Goal: Task Accomplishment & Management: Manage account settings

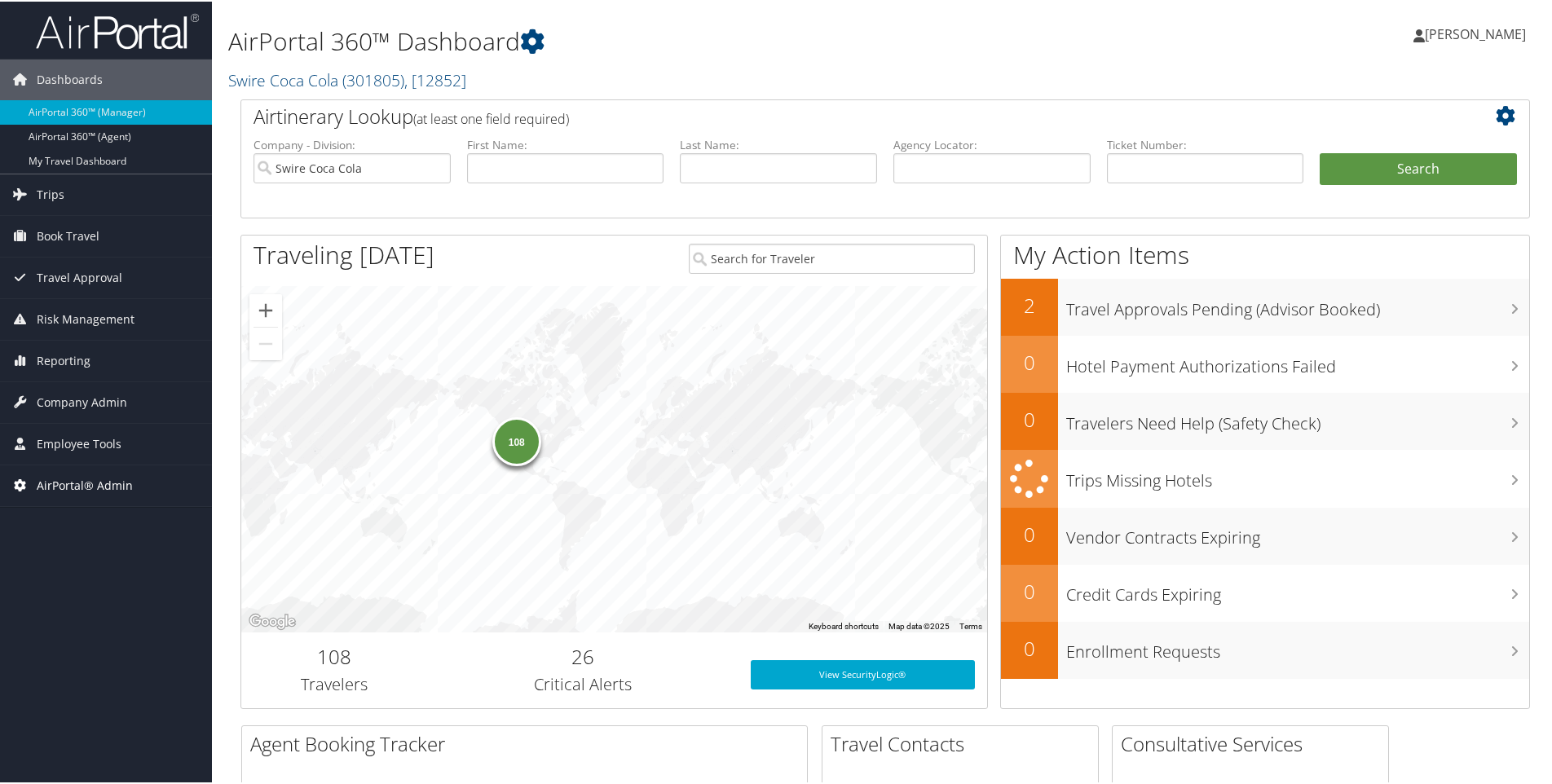
click at [74, 477] on span "AirPortal® Admin" at bounding box center [84, 483] width 96 height 41
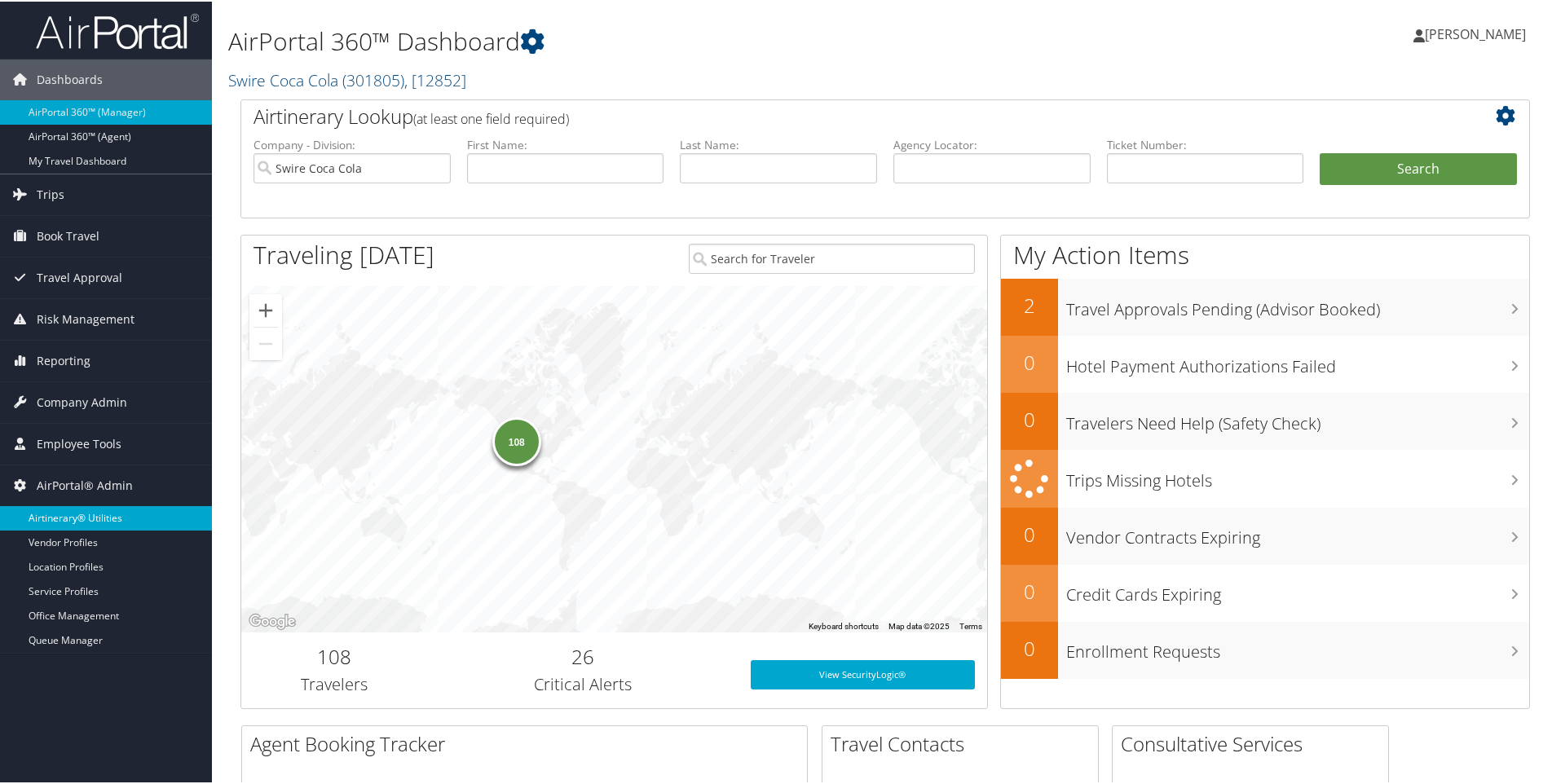
click at [80, 512] on link "Airtinerary® Utilities" at bounding box center [105, 517] width 212 height 24
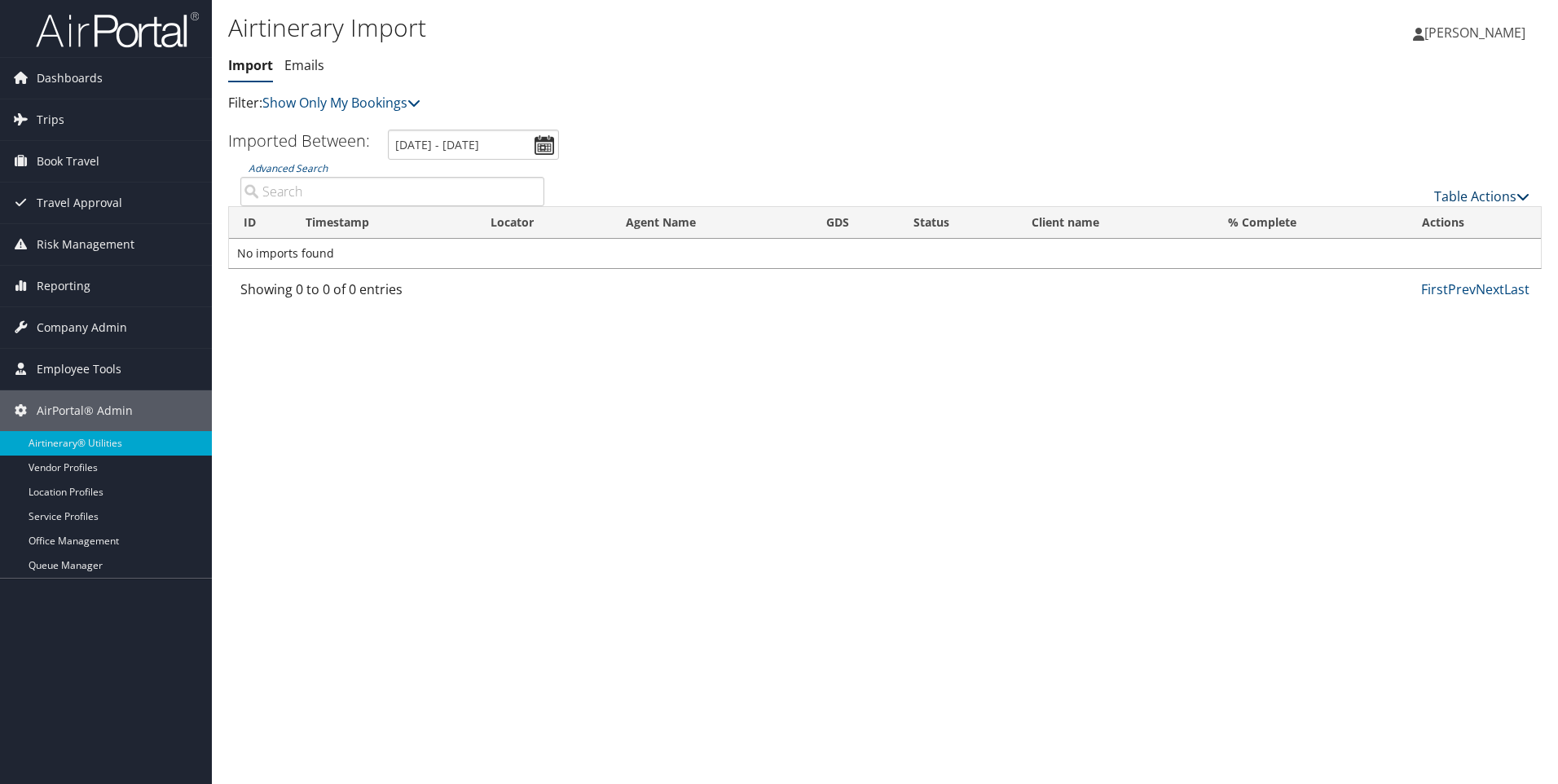
click at [1526, 196] on icon at bounding box center [1523, 196] width 13 height 13
click at [1389, 241] on link "Import Itinerary" at bounding box center [1427, 249] width 214 height 28
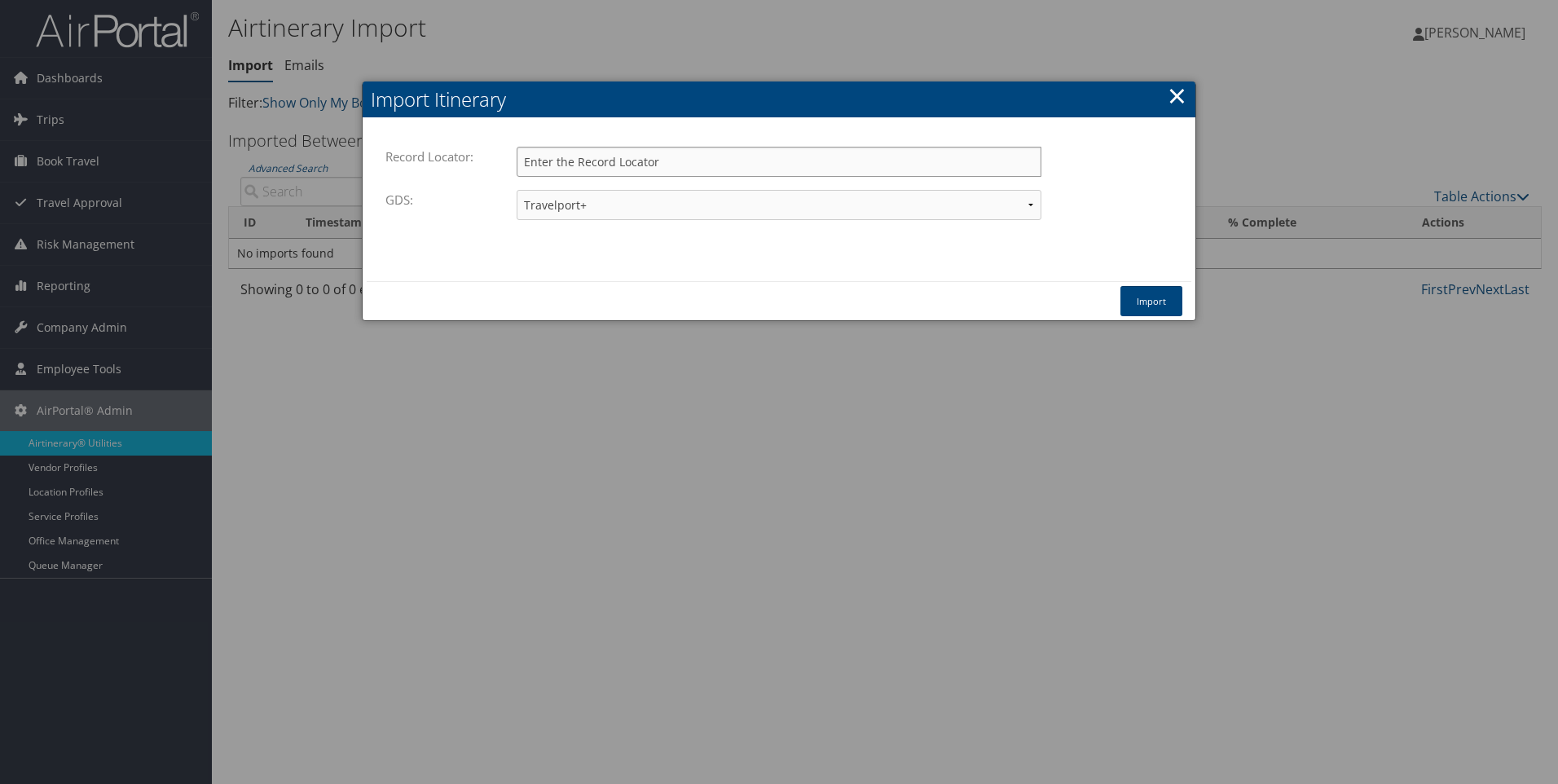
click at [543, 164] on input "Record Locator:" at bounding box center [779, 162] width 525 height 30
paste input "DL4W1B"
type input "DL4W1B"
click at [1153, 296] on button "Import" at bounding box center [1152, 301] width 62 height 30
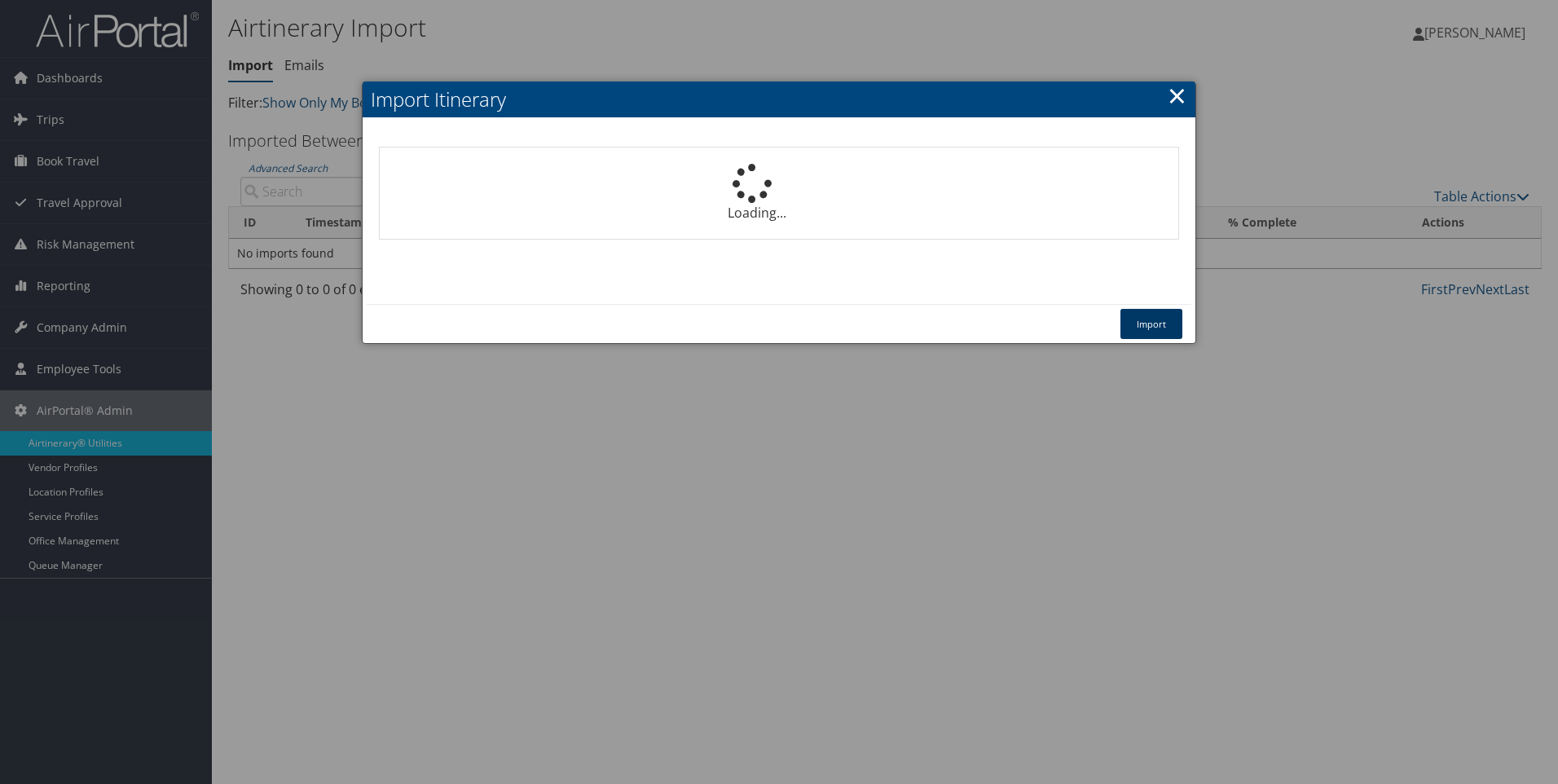
select select "1P"
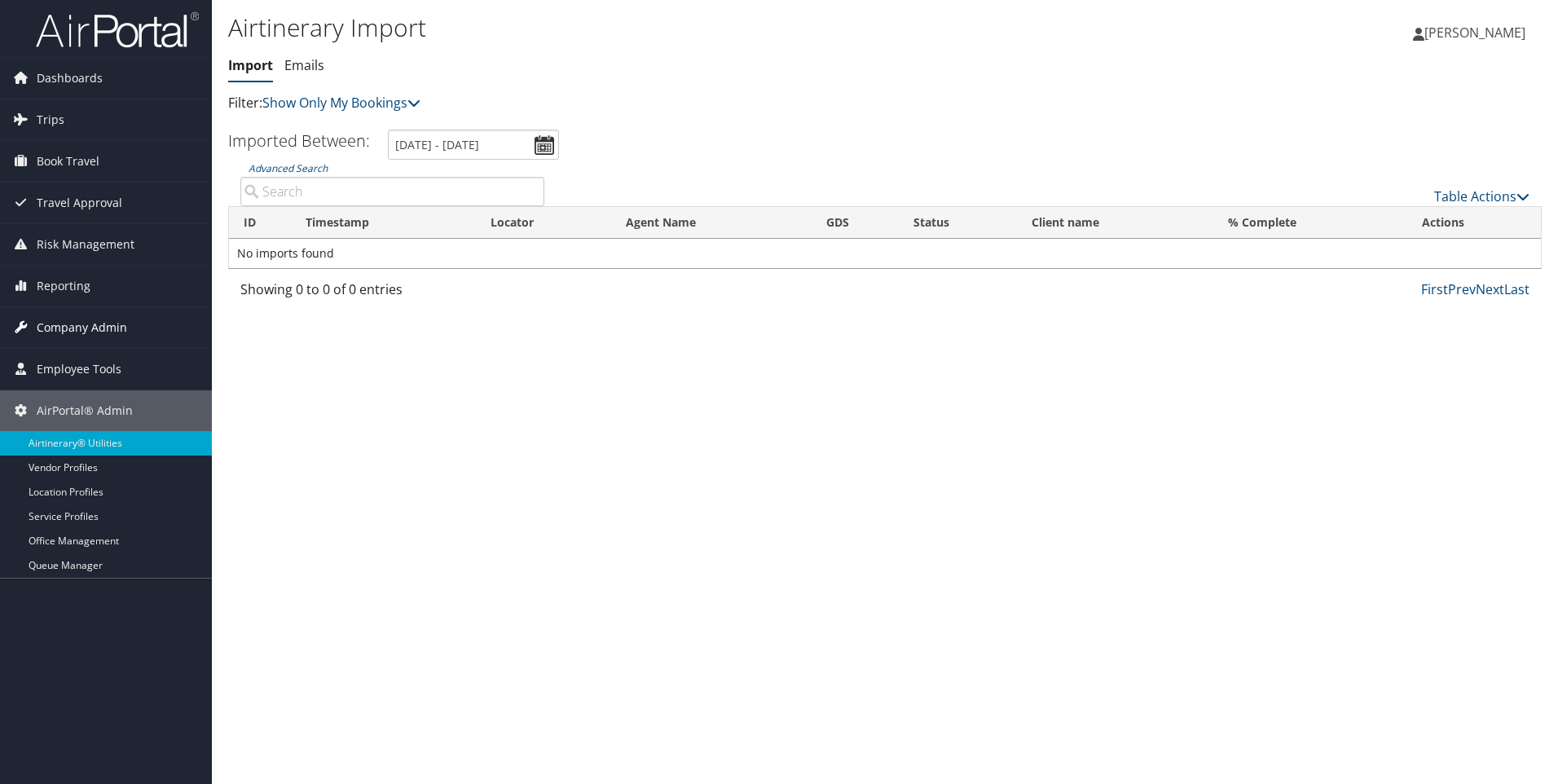
click at [70, 323] on span "Company Admin" at bounding box center [81, 327] width 91 height 41
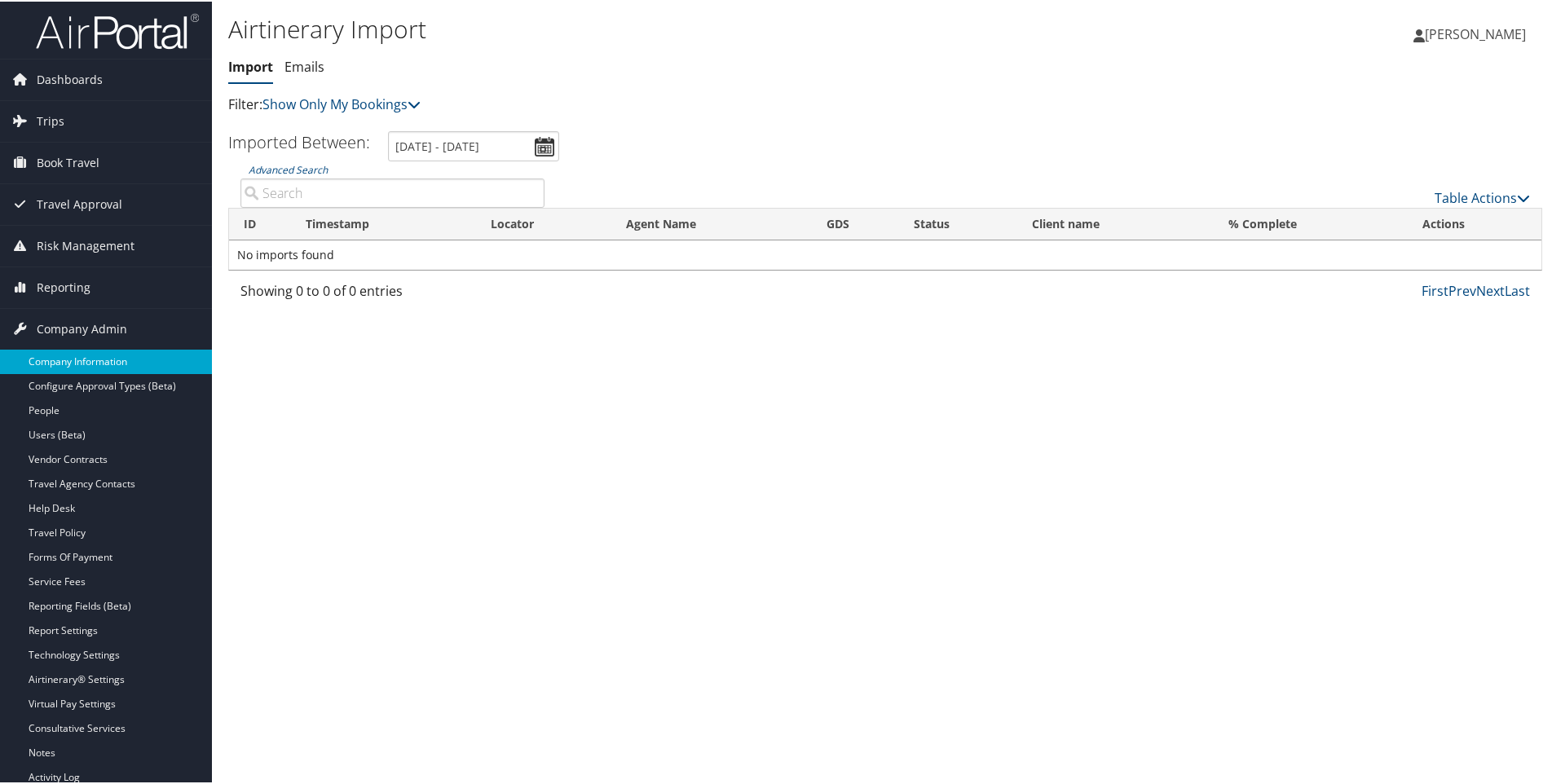
click at [64, 357] on link "Company Information" at bounding box center [105, 360] width 212 height 24
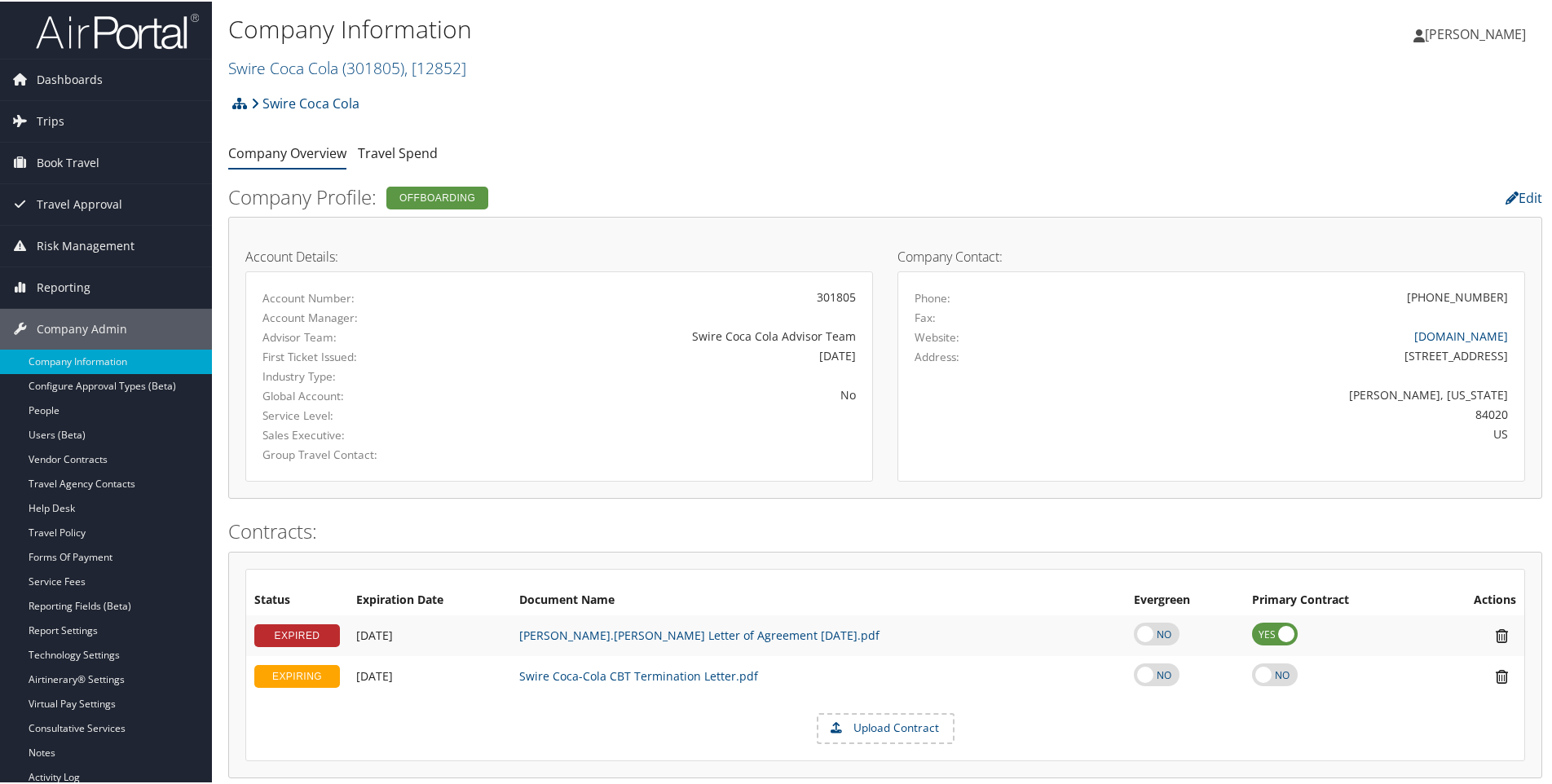
click at [478, 63] on h2 "Swire Coca Cola ( 301805 ) , [ 12852 ]" at bounding box center [666, 65] width 876 height 28
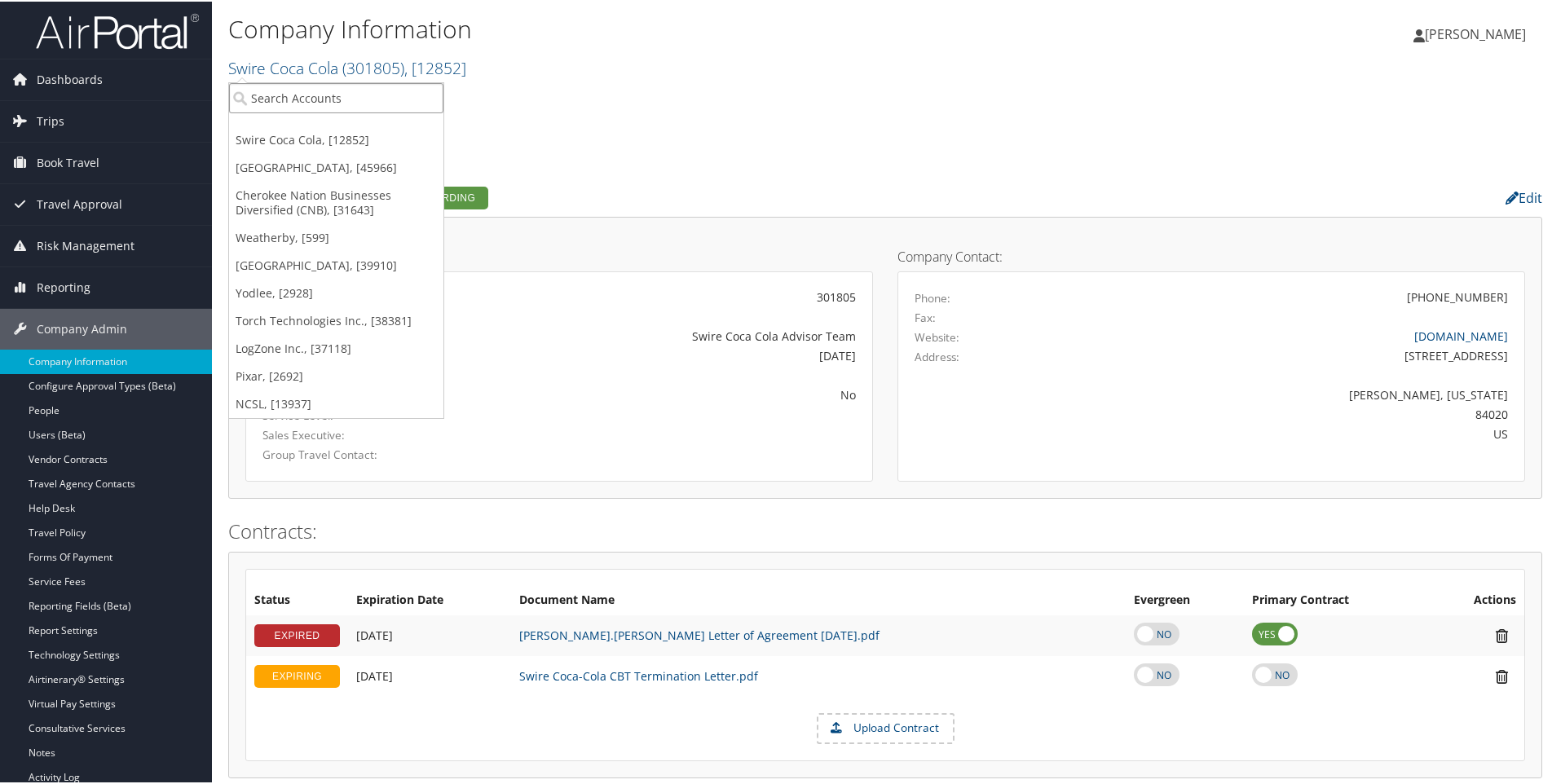
click at [342, 97] on input "search" at bounding box center [336, 96] width 214 height 30
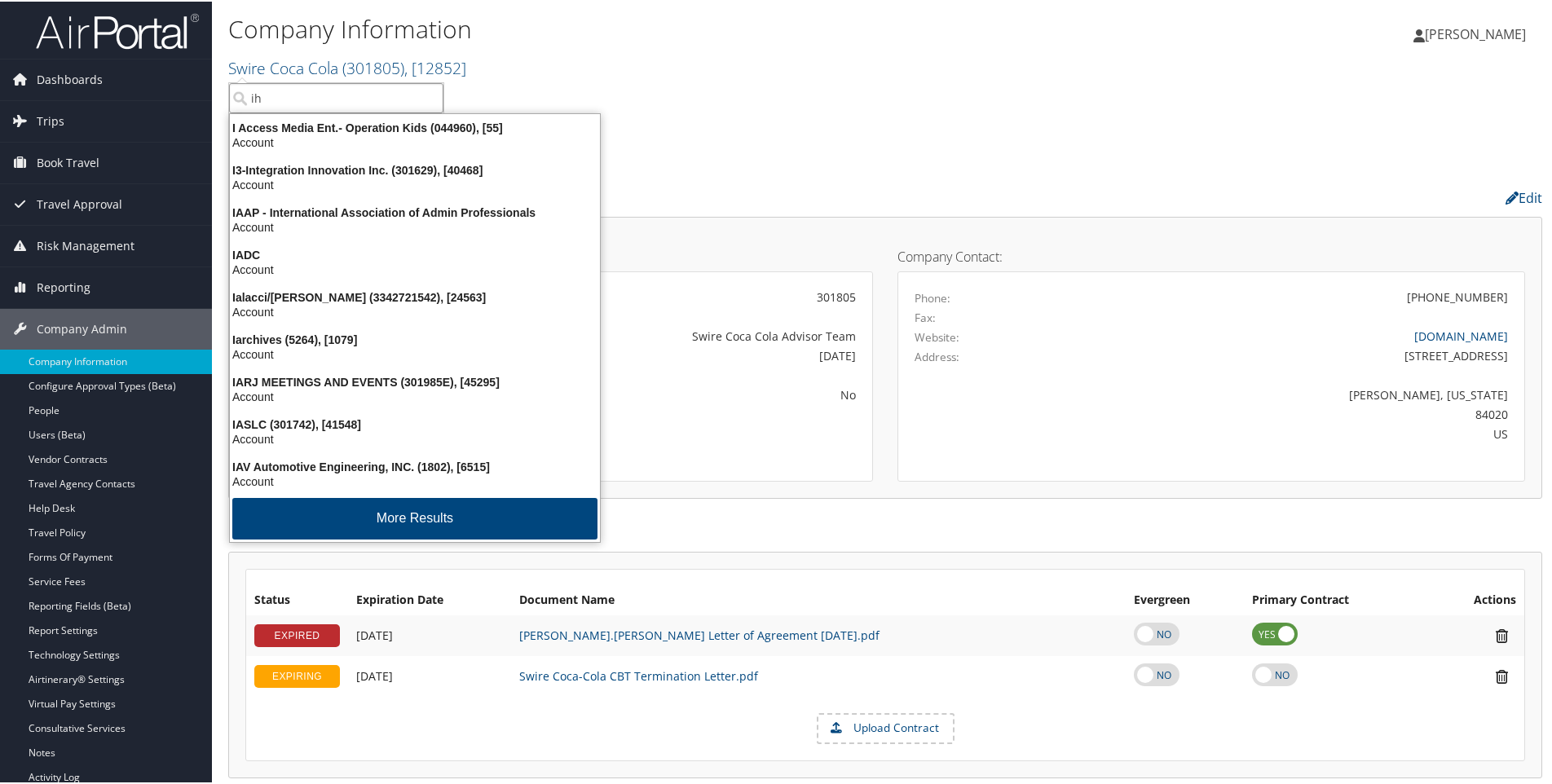
type input "ihc"
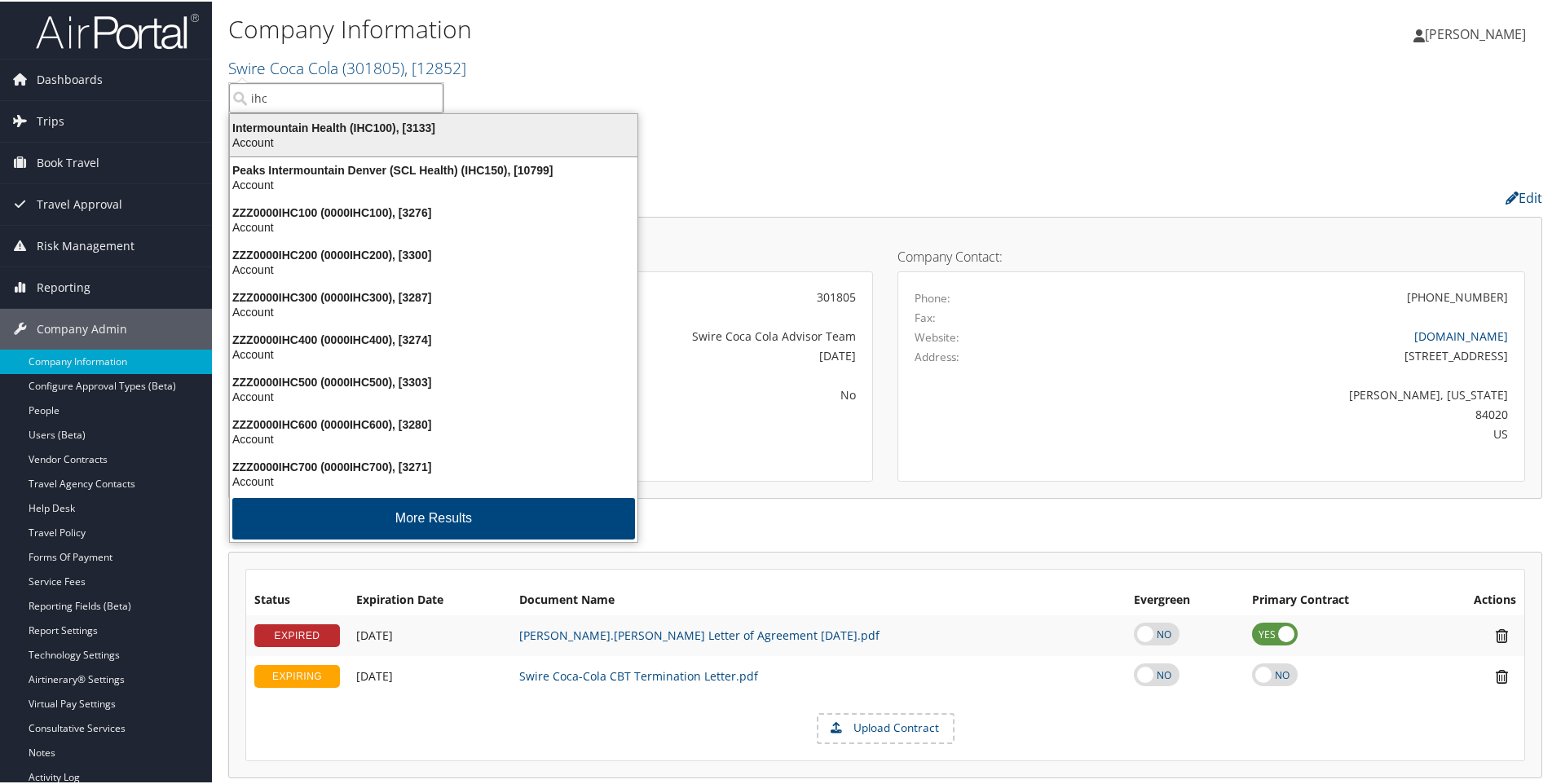
click at [303, 124] on div "Intermountain Health (IHC100), [3133]" at bounding box center [434, 126] width 427 height 15
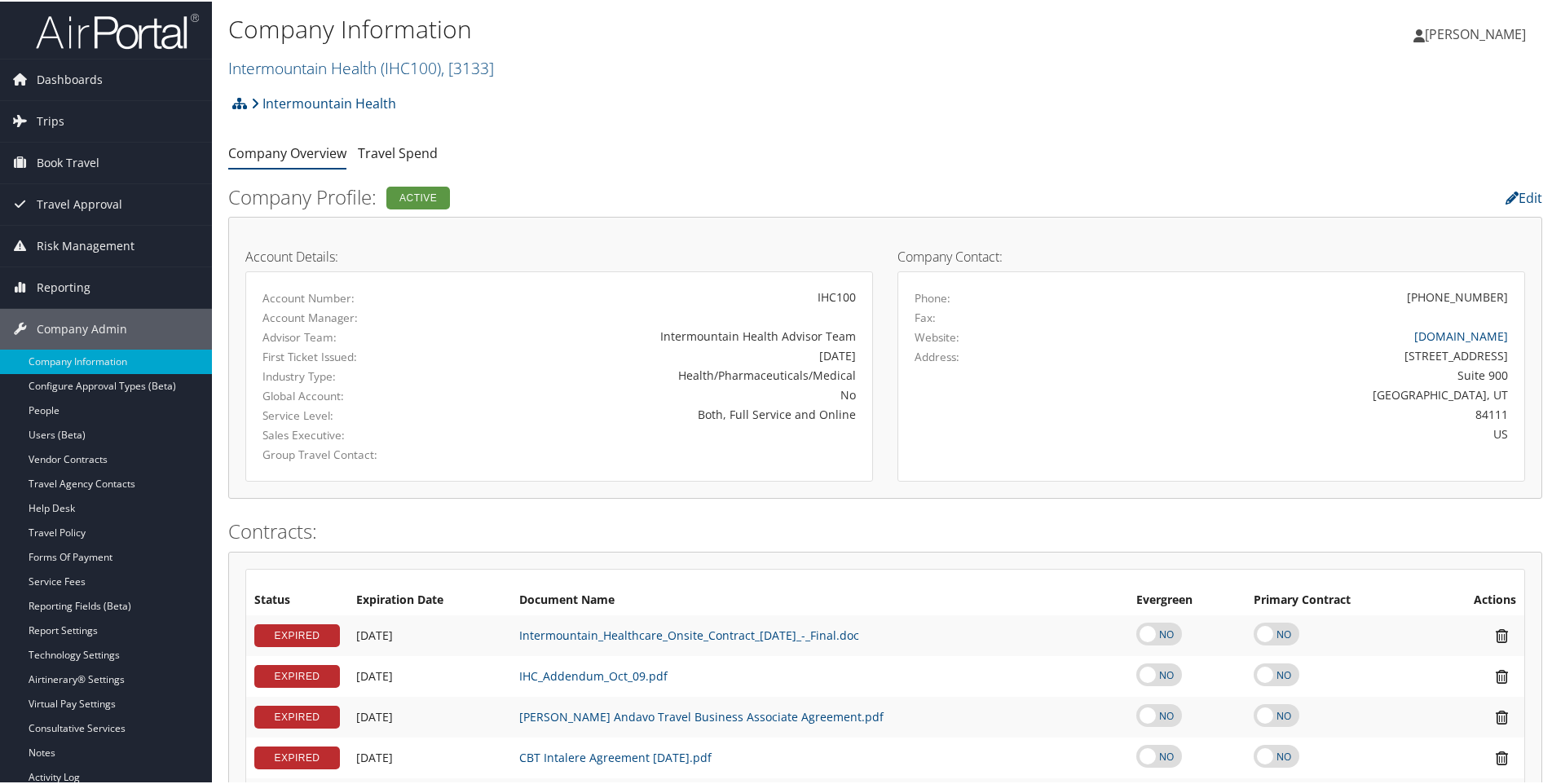
click at [513, 59] on h2 "Intermountain Health ( IHC100 ) , [ 3133 ]" at bounding box center [666, 65] width 876 height 28
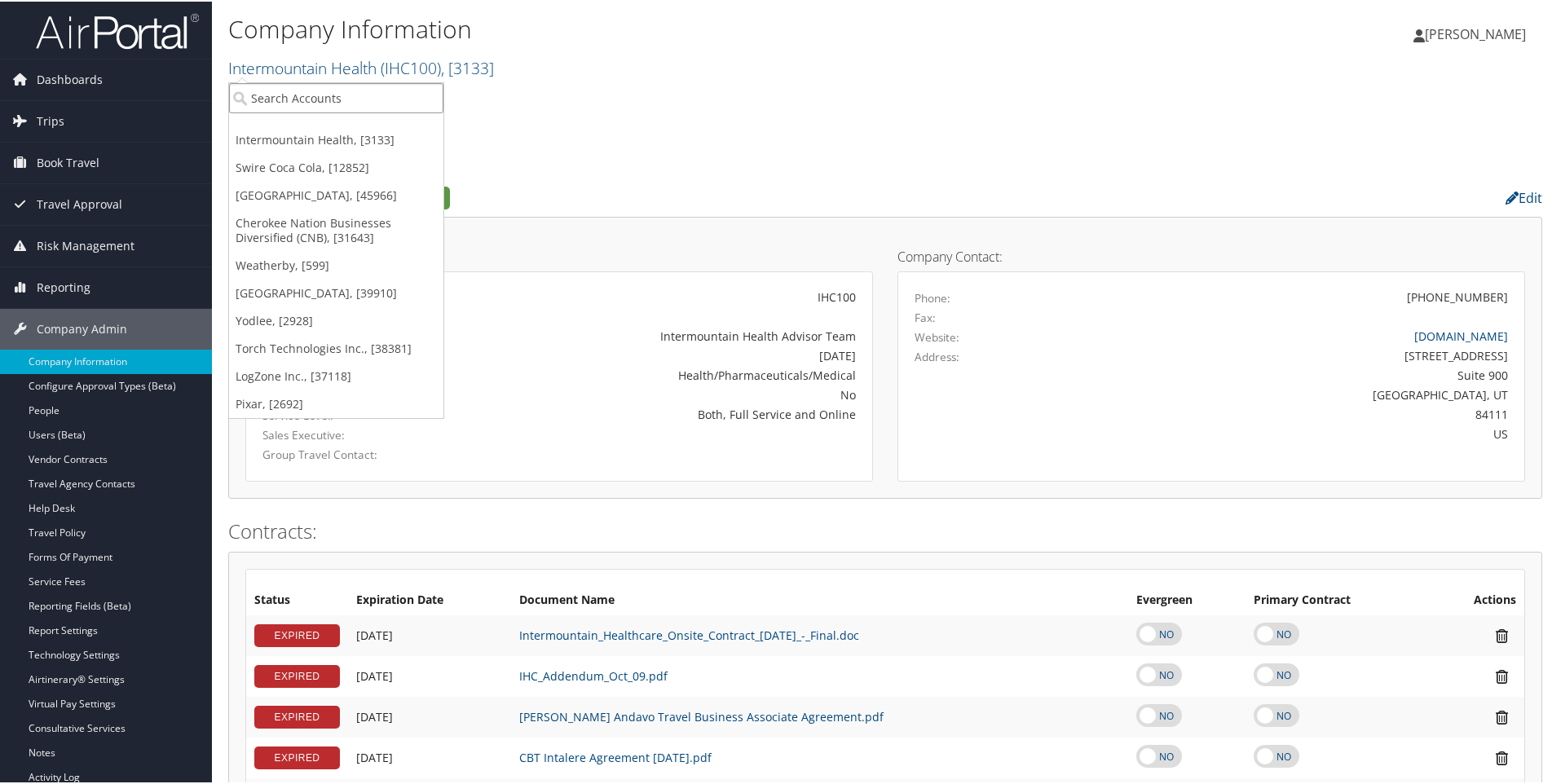
click at [357, 101] on input "search" at bounding box center [336, 96] width 214 height 30
type input "ch"
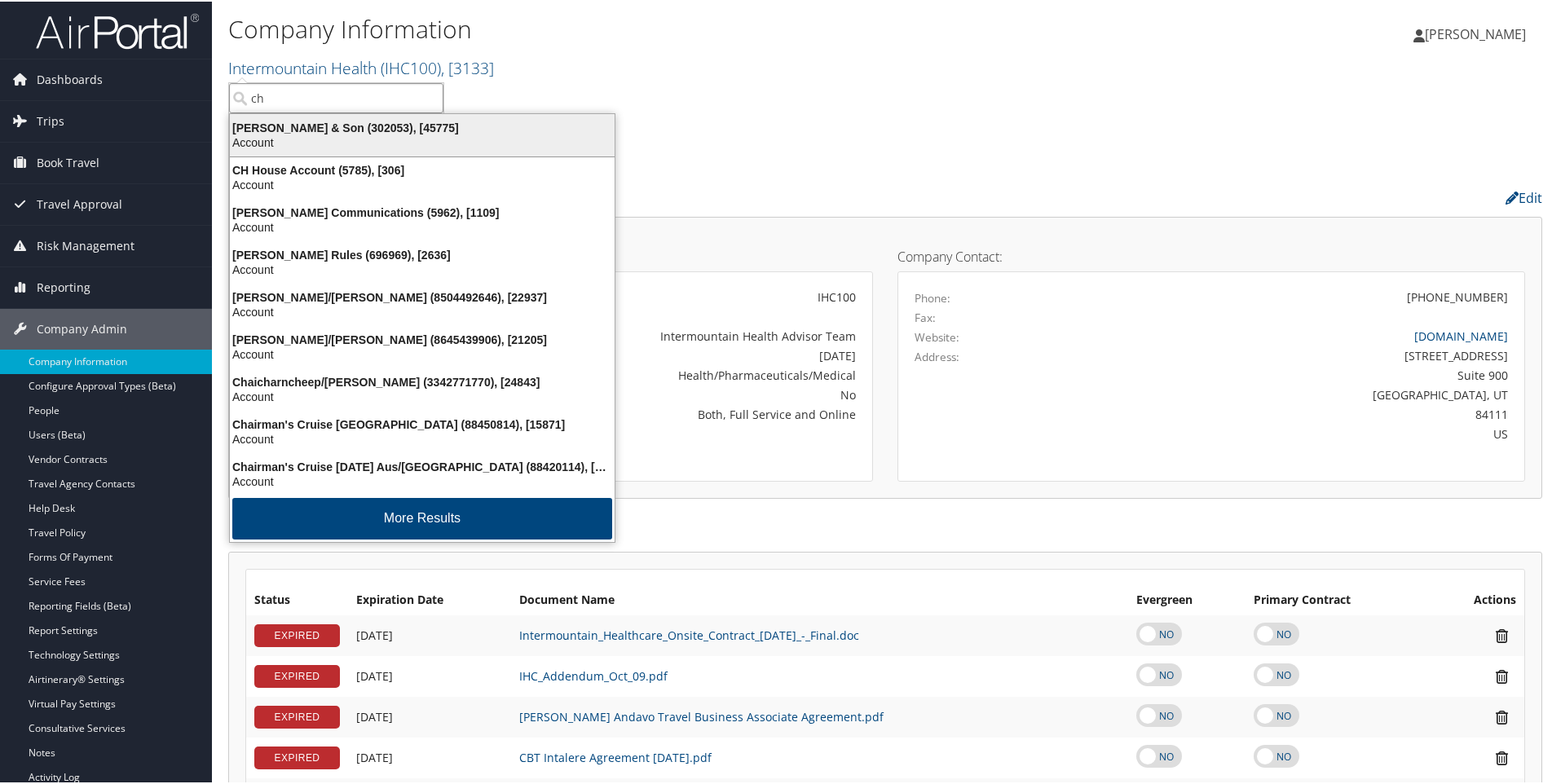
click at [295, 137] on div "Account" at bounding box center [423, 141] width 405 height 15
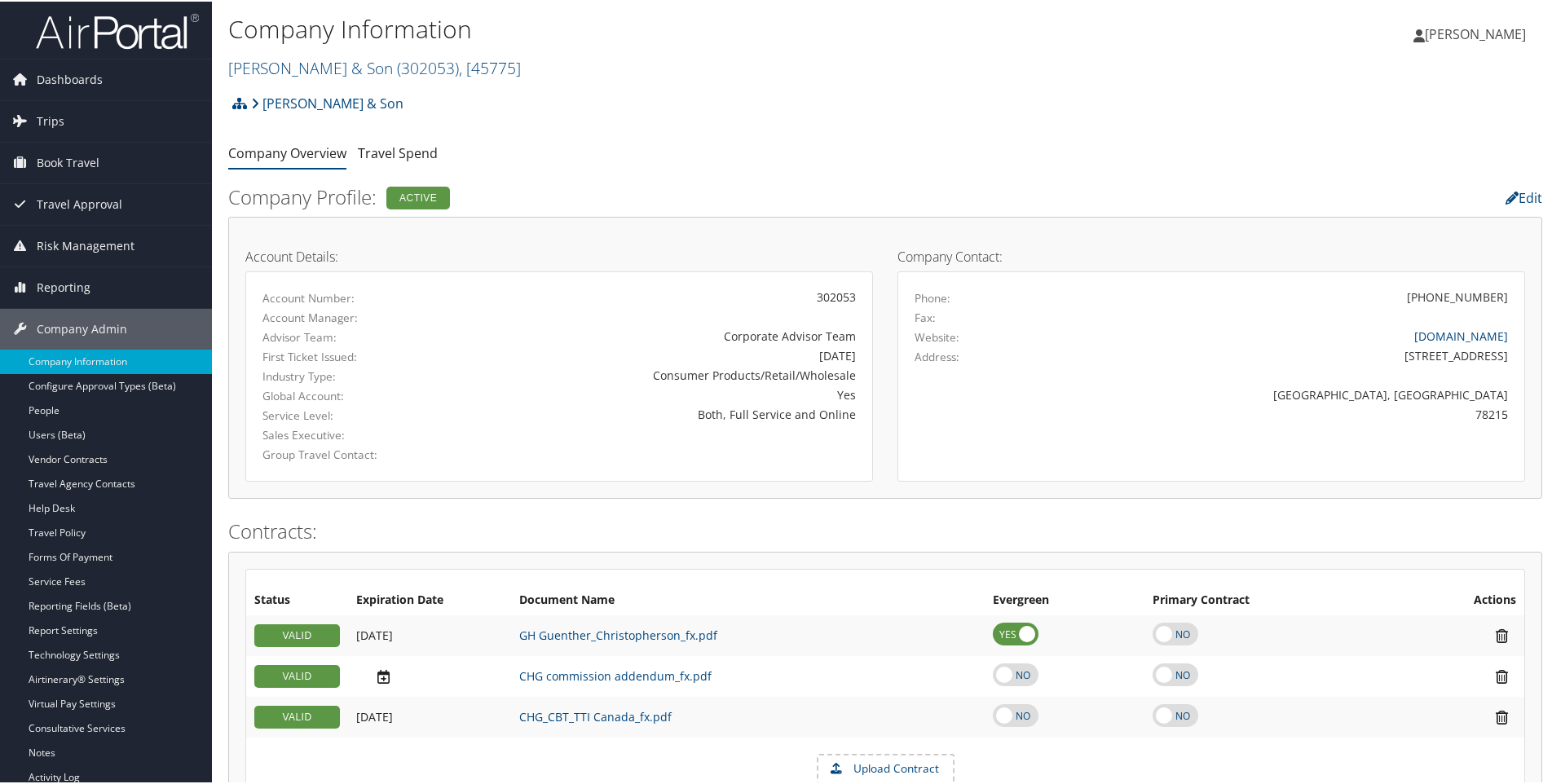
click at [508, 67] on h2 "[PERSON_NAME] & Son ( 302053 ) , [ 45775 ]" at bounding box center [666, 65] width 876 height 28
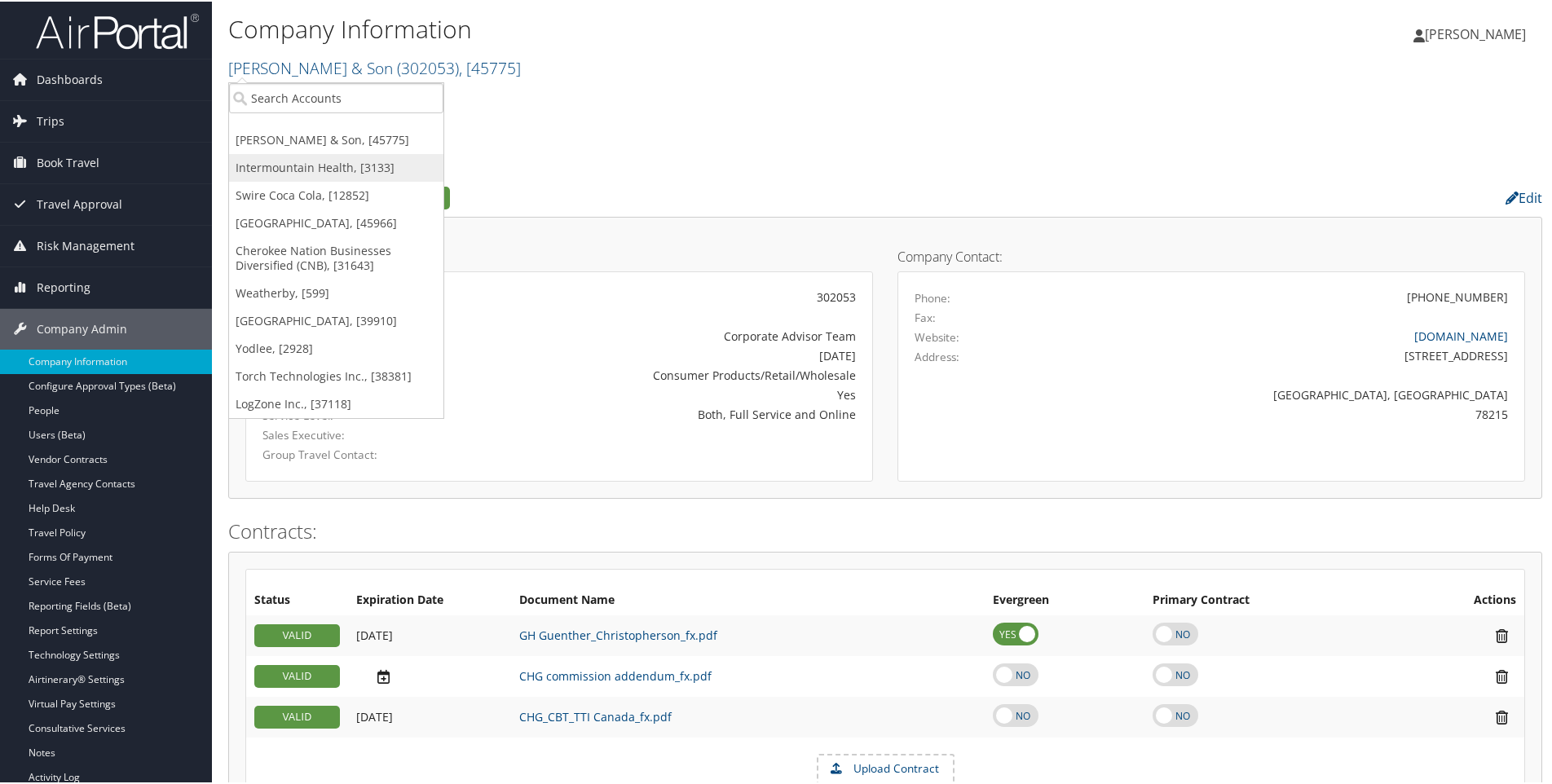
click at [311, 166] on link "Intermountain Health, [3133]" at bounding box center [336, 166] width 214 height 28
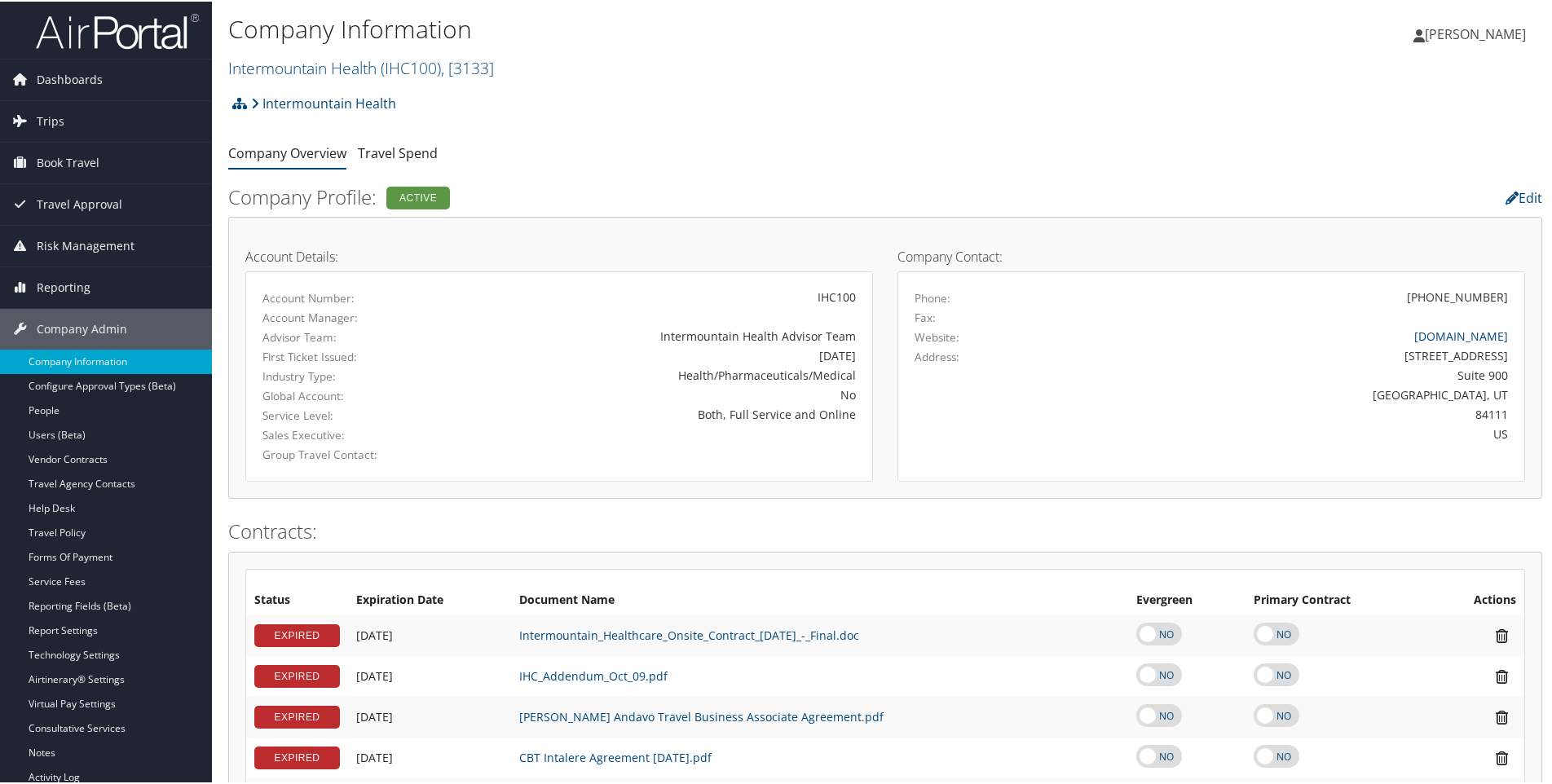
click at [414, 105] on div "Intermountain Health Account Structure Intermountain Health (IHC100) ACTIVE Cre…" at bounding box center [885, 107] width 1314 height 44
click at [513, 66] on h2 "Intermountain Health ( IHC100 ) , [ 3133 ]" at bounding box center [666, 65] width 876 height 28
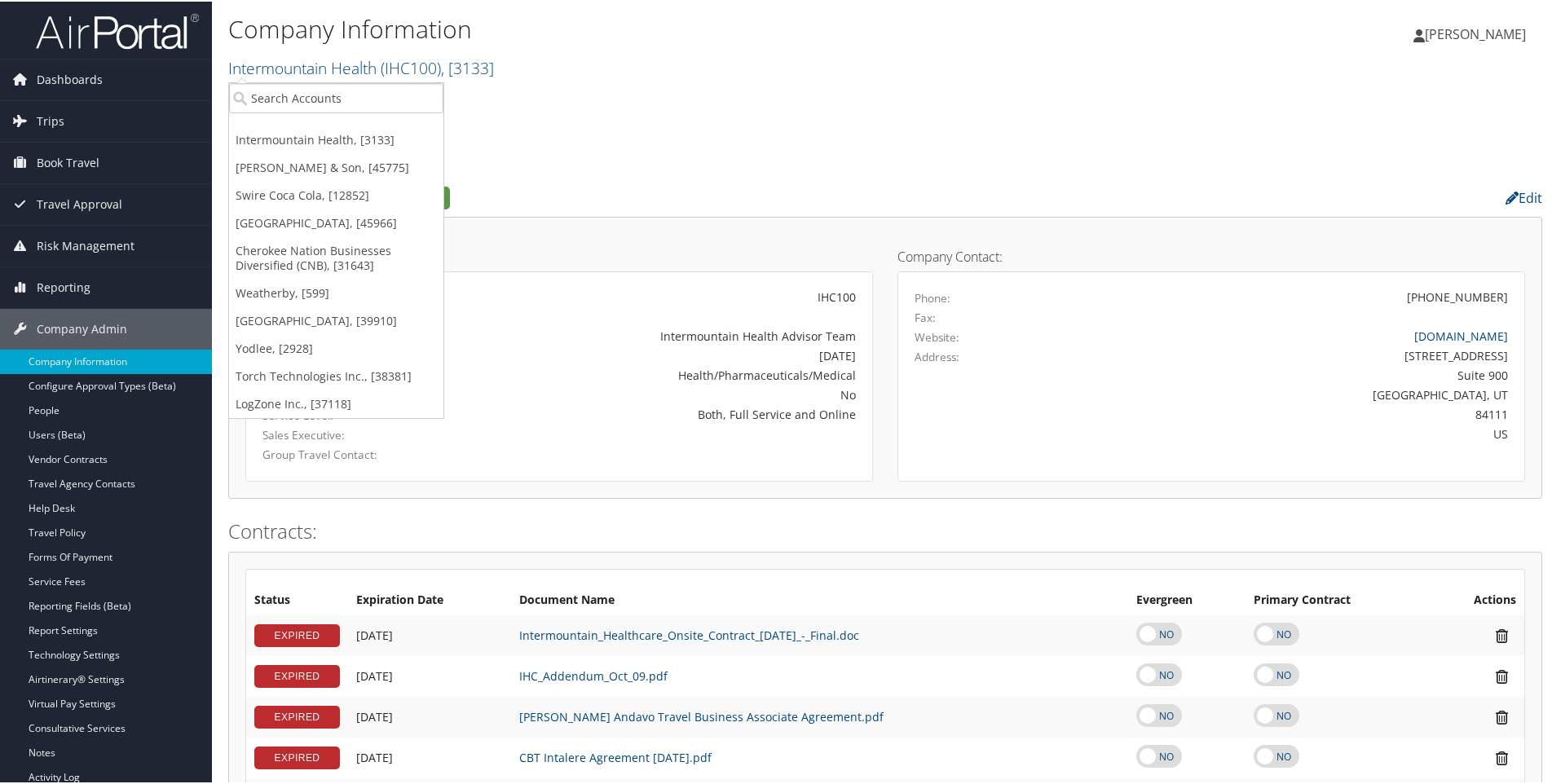
click at [367, 81] on ul "Intermountain Health, [3133] CH Guenther & Son, [45775] Swire Coca Cola, [12852…" at bounding box center [336, 248] width 216 height 336
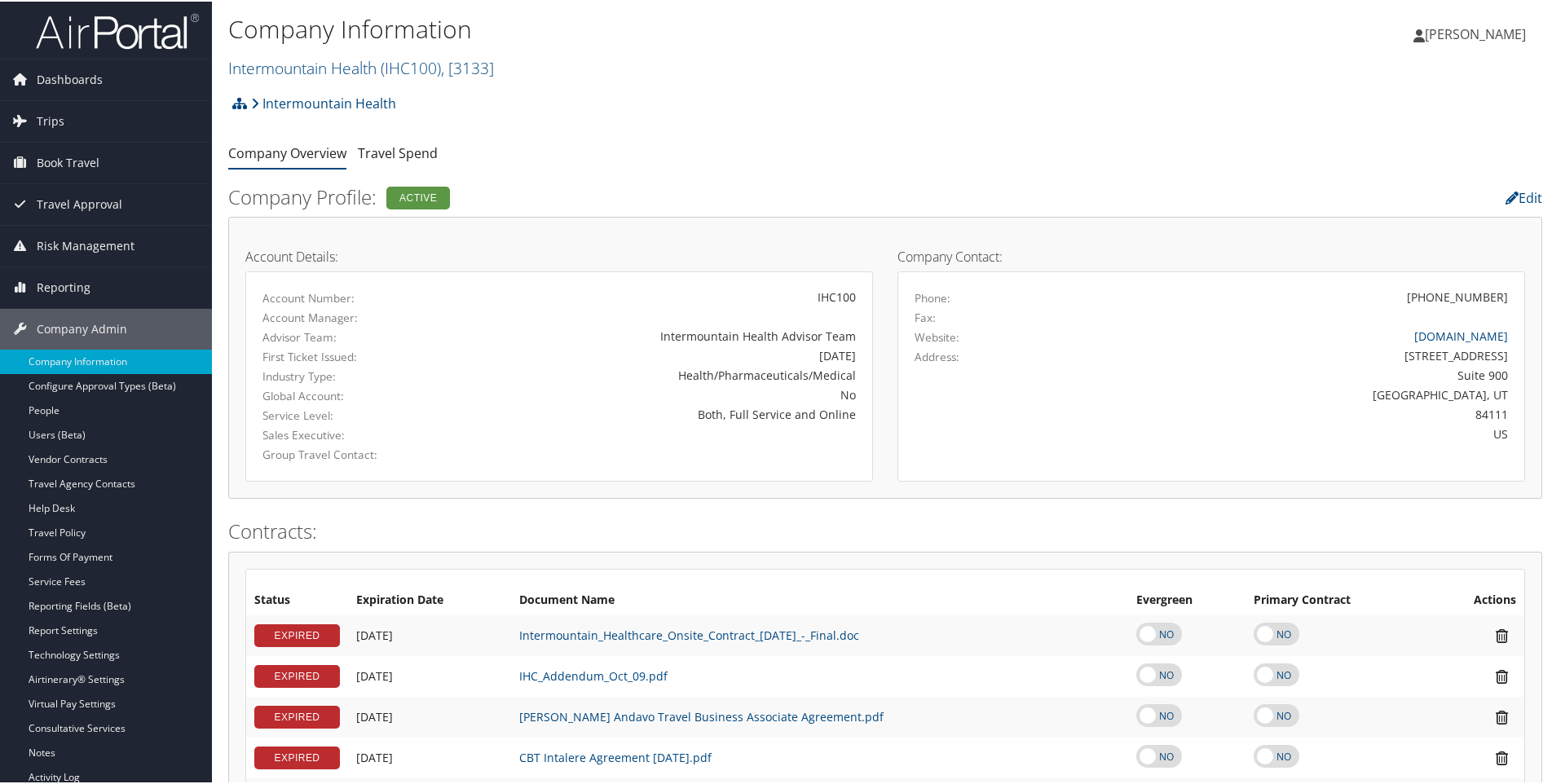
click at [514, 65] on h2 "Intermountain Health ( IHC100 ) , [ 3133 ]" at bounding box center [666, 65] width 876 height 28
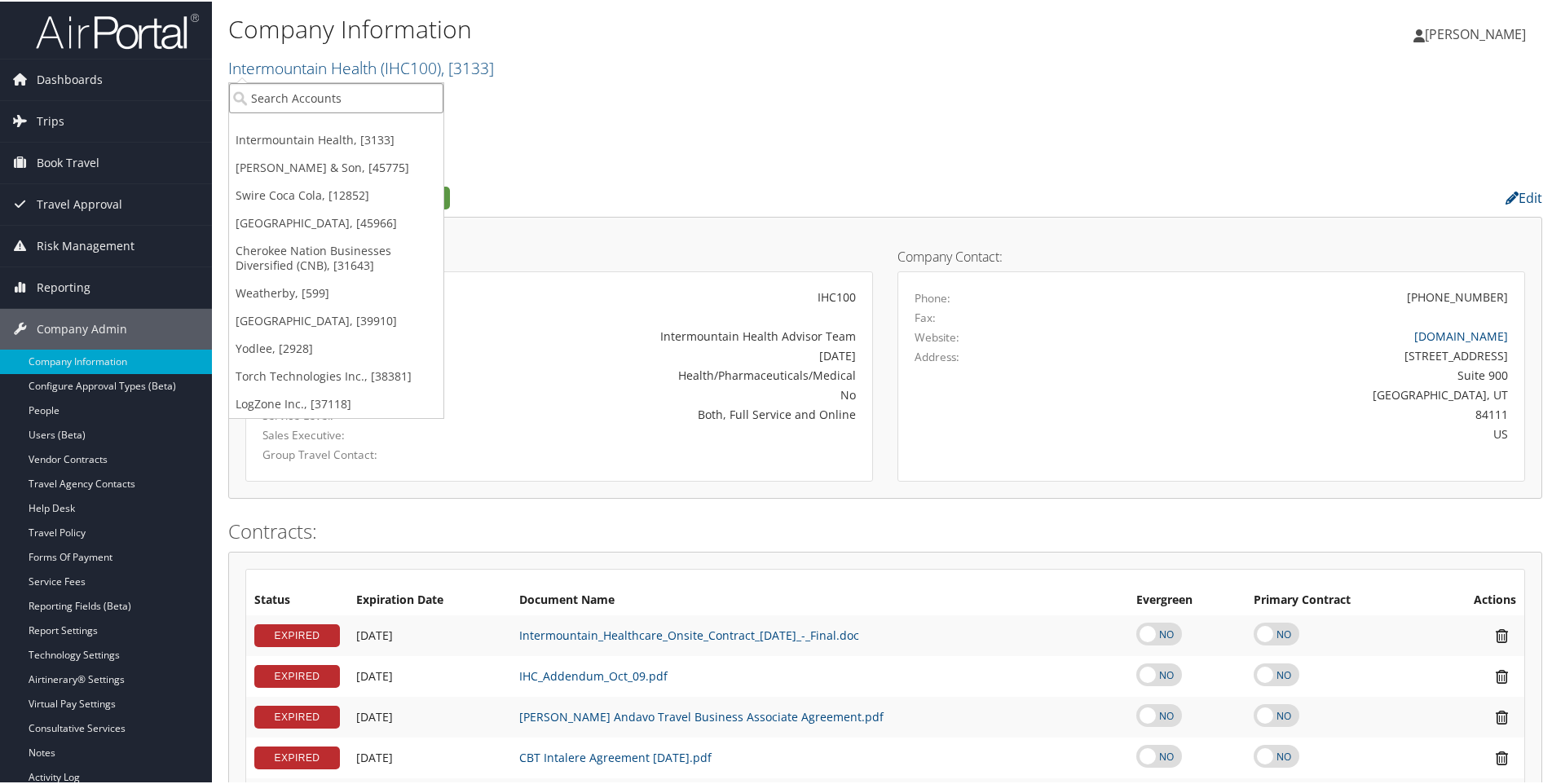
click at [319, 99] on input "search" at bounding box center [336, 96] width 214 height 30
type input "doterra"
click at [301, 125] on div "doTERRA (302032), [31239]" at bounding box center [336, 126] width 233 height 15
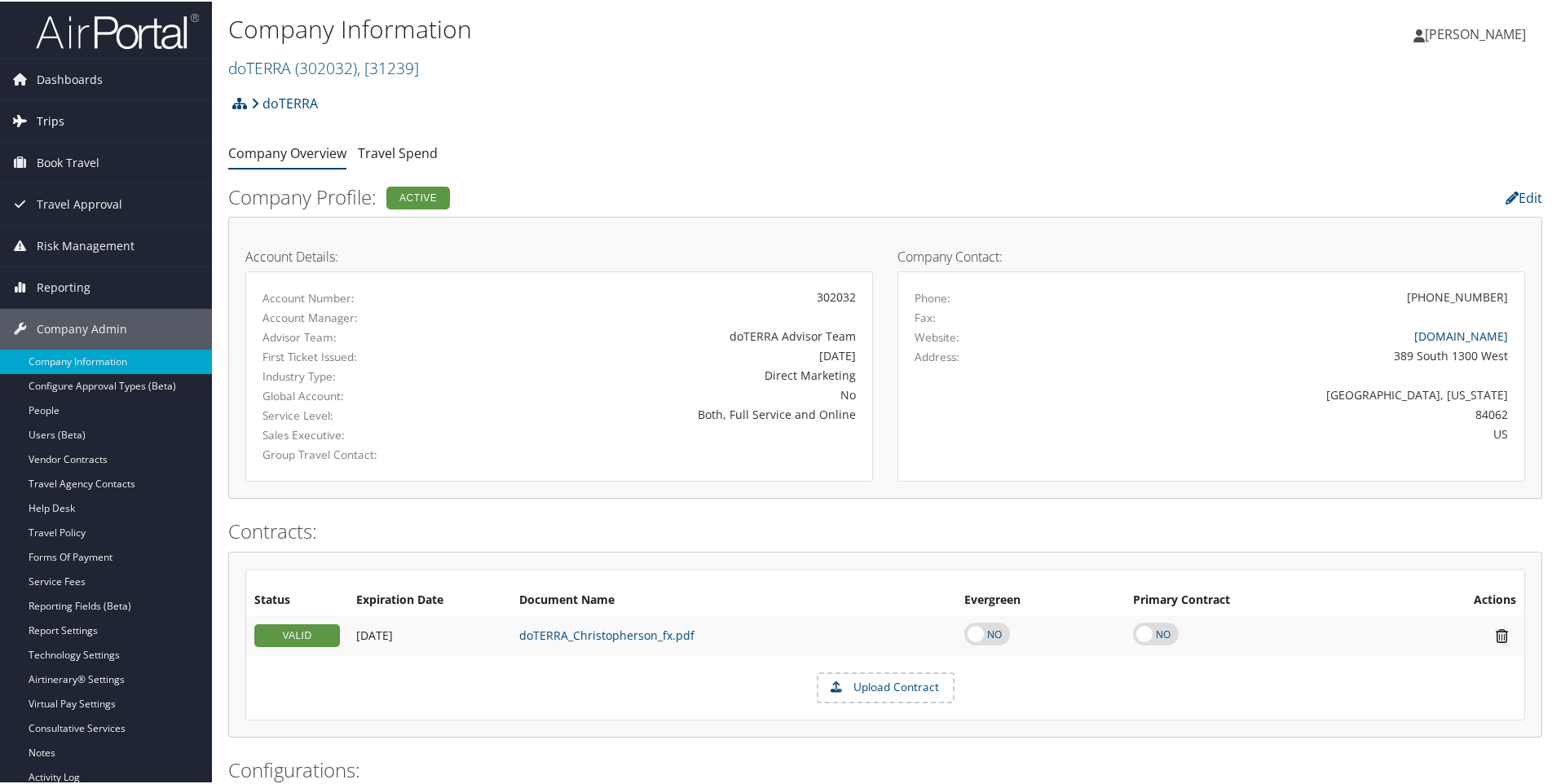
click at [43, 114] on span "Trips" at bounding box center [50, 119] width 28 height 41
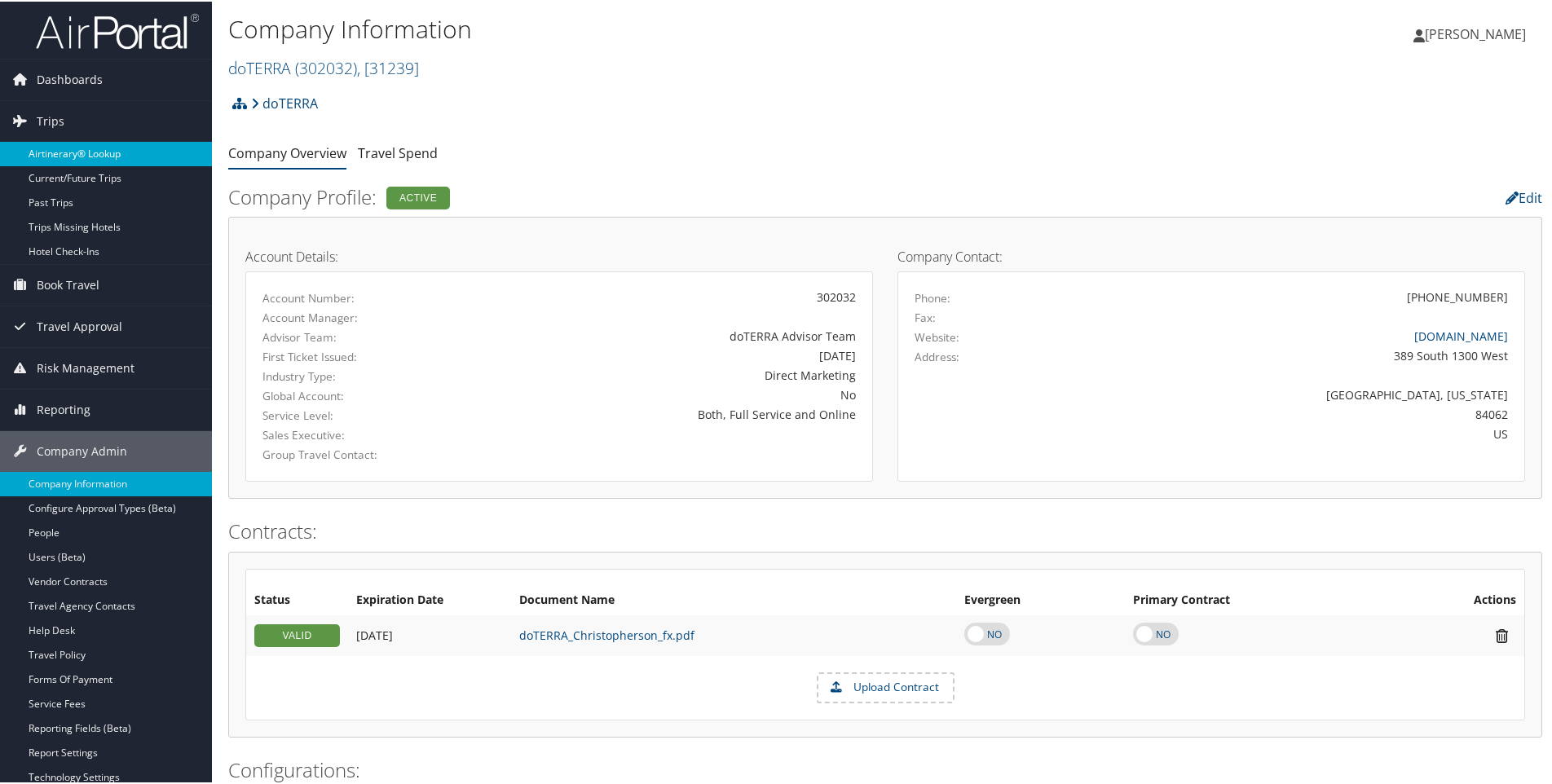
click at [53, 155] on link "Airtinerary® Lookup" at bounding box center [105, 152] width 212 height 24
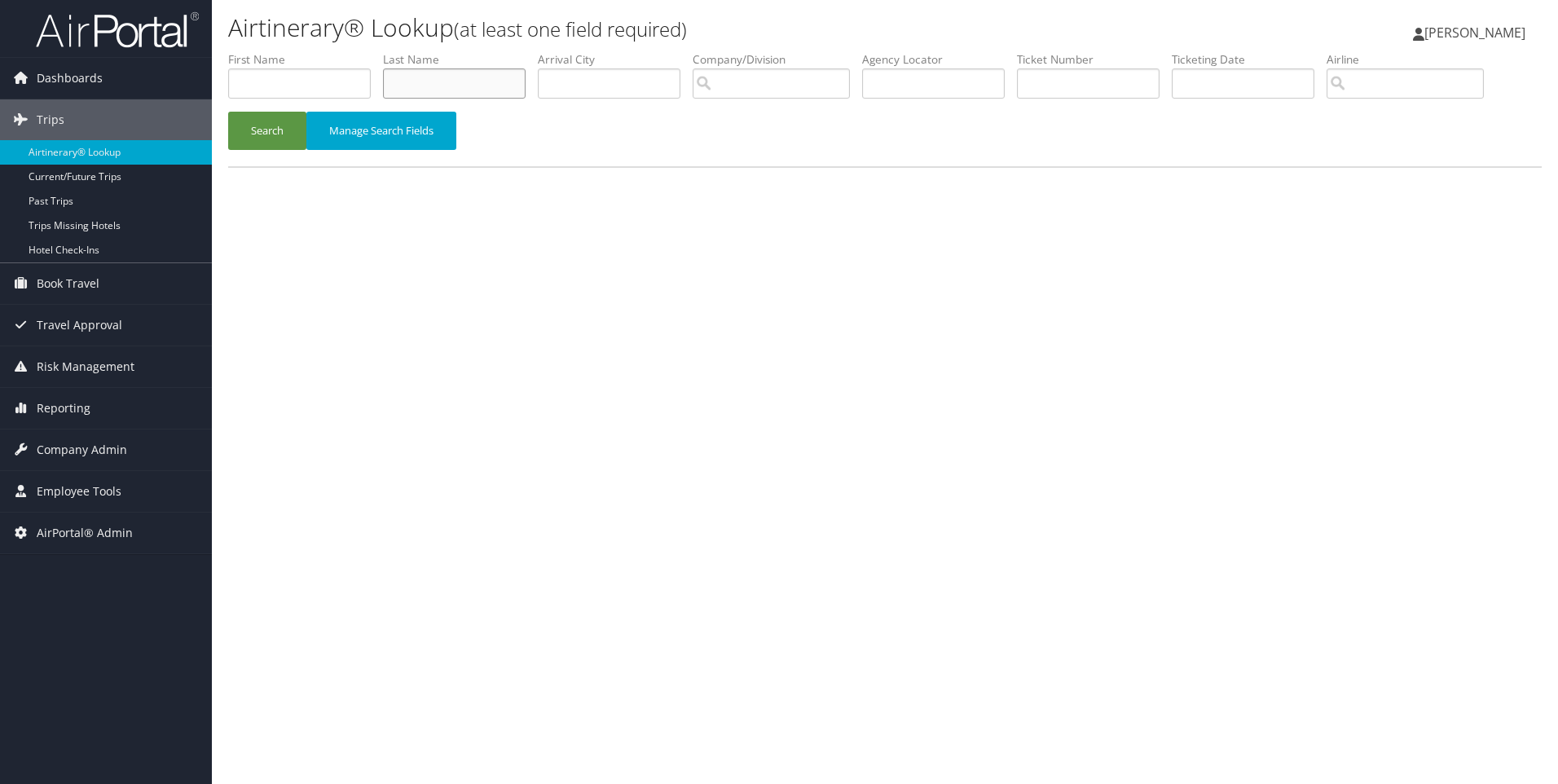
click at [406, 80] on input "text" at bounding box center [454, 83] width 143 height 30
type input "[PERSON_NAME]"
click at [275, 139] on button "Search" at bounding box center [267, 131] width 78 height 38
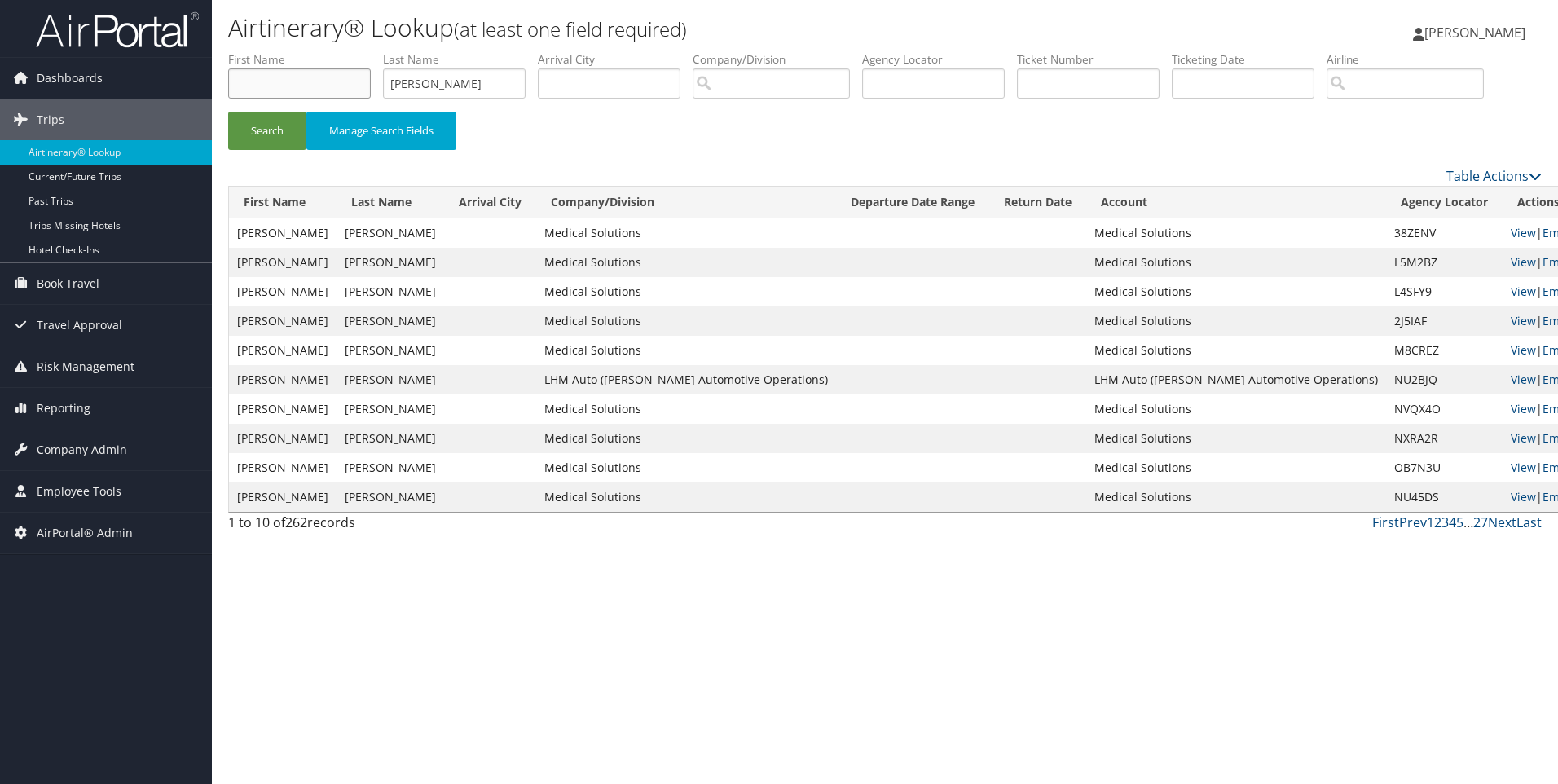
click at [283, 80] on input "text" at bounding box center [299, 83] width 143 height 30
type input "ri"
click at [263, 139] on button "Search" at bounding box center [267, 131] width 78 height 38
